Goal: Task Accomplishment & Management: Use online tool/utility

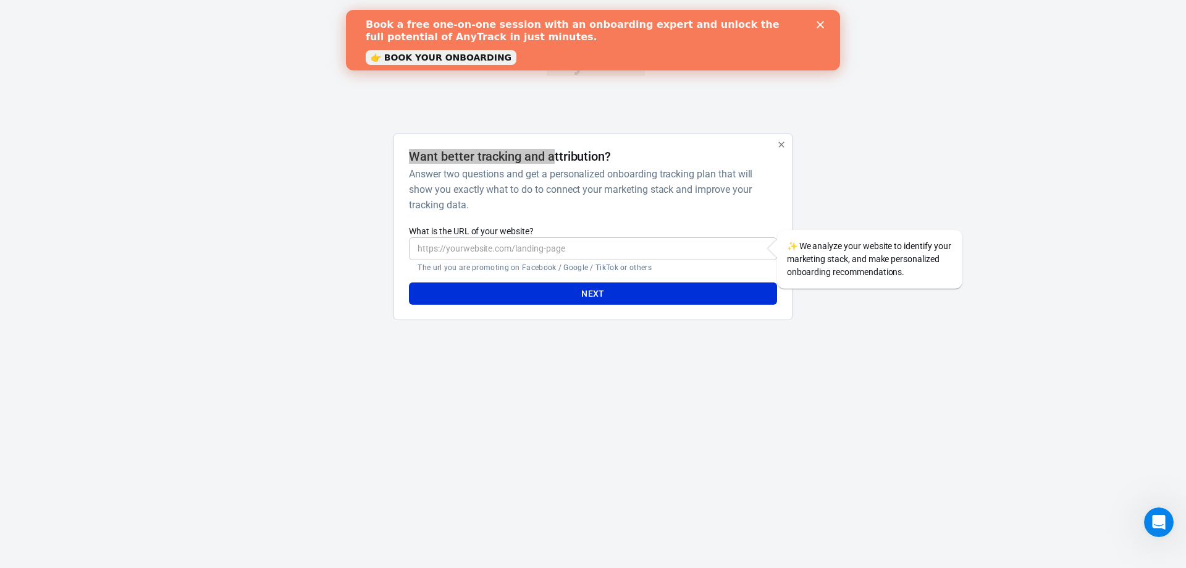
click at [821, 22] on icon "Close" at bounding box center [819, 24] width 7 height 7
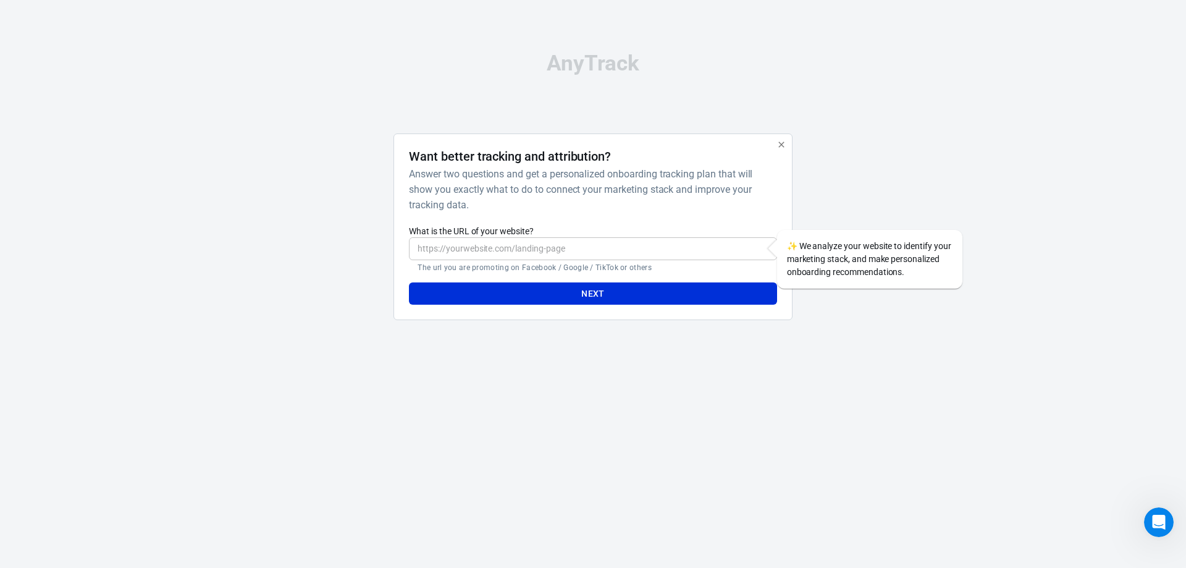
click at [597, 256] on input "What is the URL of your website?" at bounding box center [592, 248] width 367 height 23
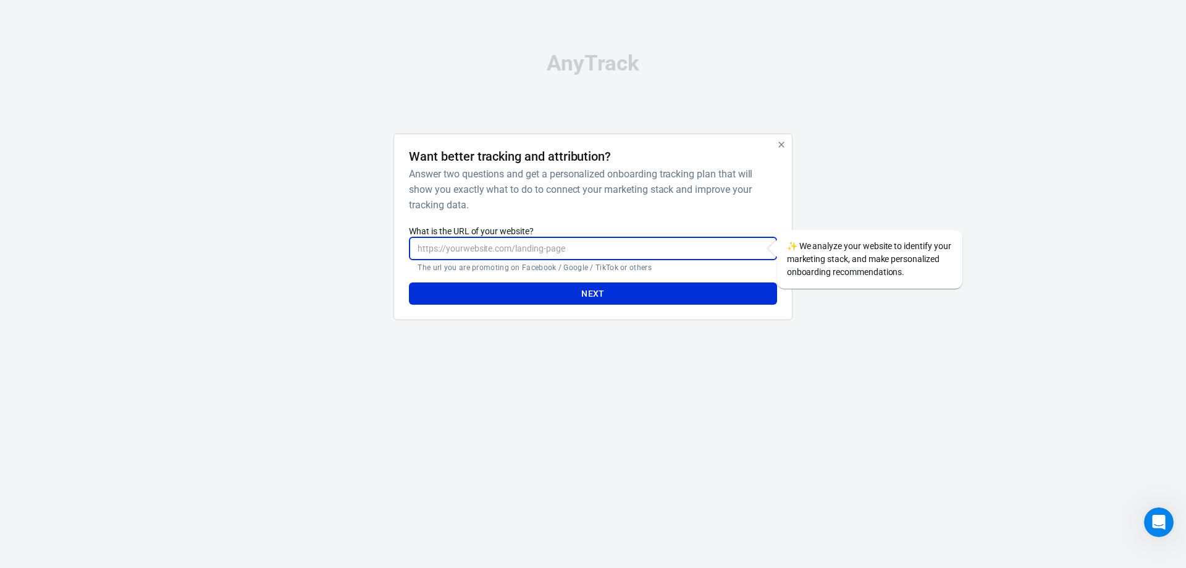
paste input "<!-- Meta Pixel Code --> <script> !function(f,b,e,v,n,t,s) {if(f.fbq)return;n=f…"
type input "<!-- Meta Pixel Code --> <script> !function(f,b,e,v,n,t,s) {if(f.fbq)return;n=f…"
drag, startPoint x: 767, startPoint y: 248, endPoint x: 322, endPoint y: 243, distance: 444.7
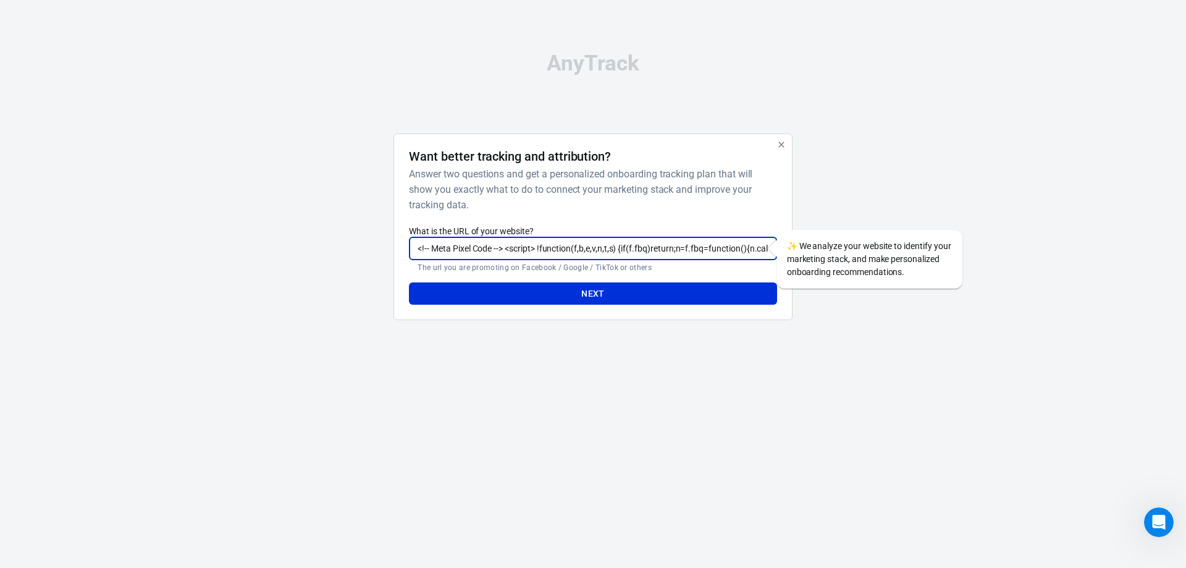
click at [322, 243] on div "Want better tracking and attribution? Answer two questions and get a personaliz…" at bounding box center [593, 231] width 618 height 197
paste input "[URL][DOMAIN_NAME]"
type input "[URL][DOMAIN_NAME]"
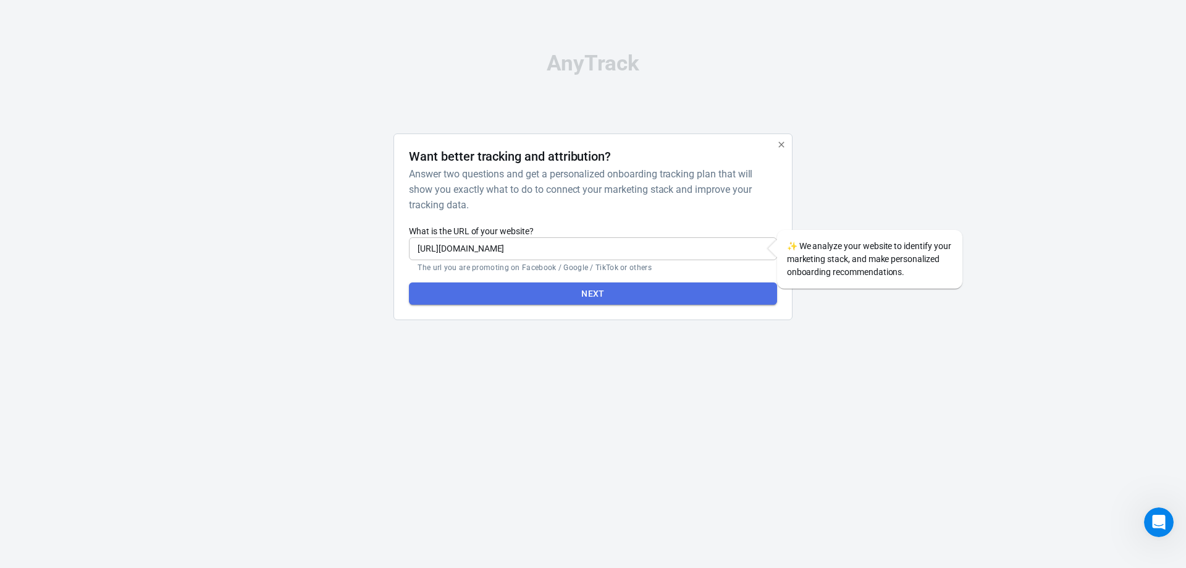
click at [628, 290] on button "Next" at bounding box center [592, 293] width 367 height 23
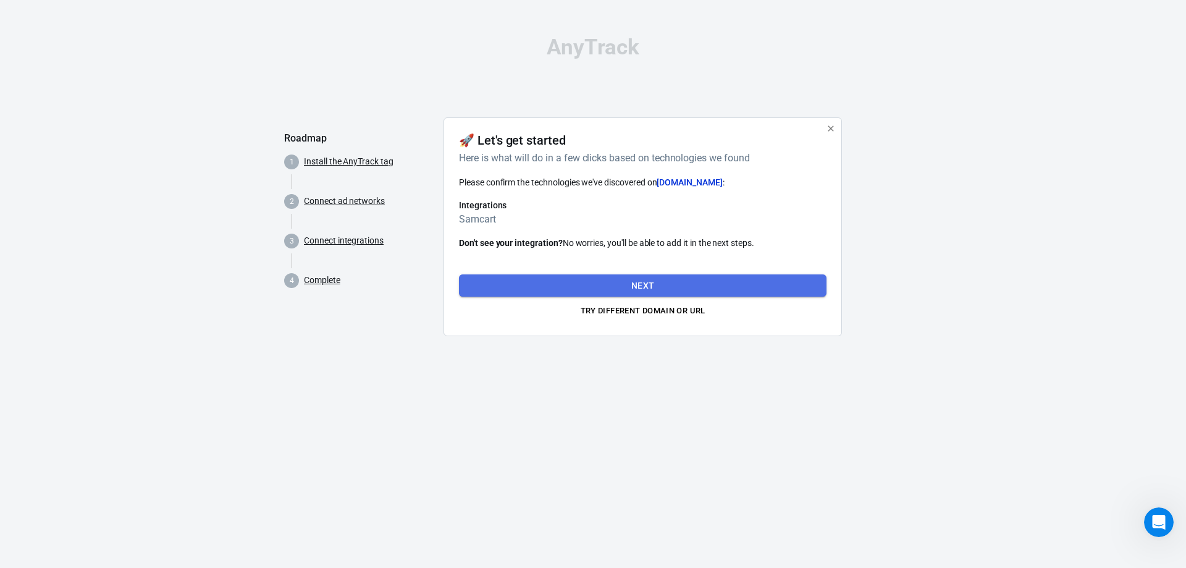
click at [639, 290] on button "Next" at bounding box center [642, 285] width 367 height 23
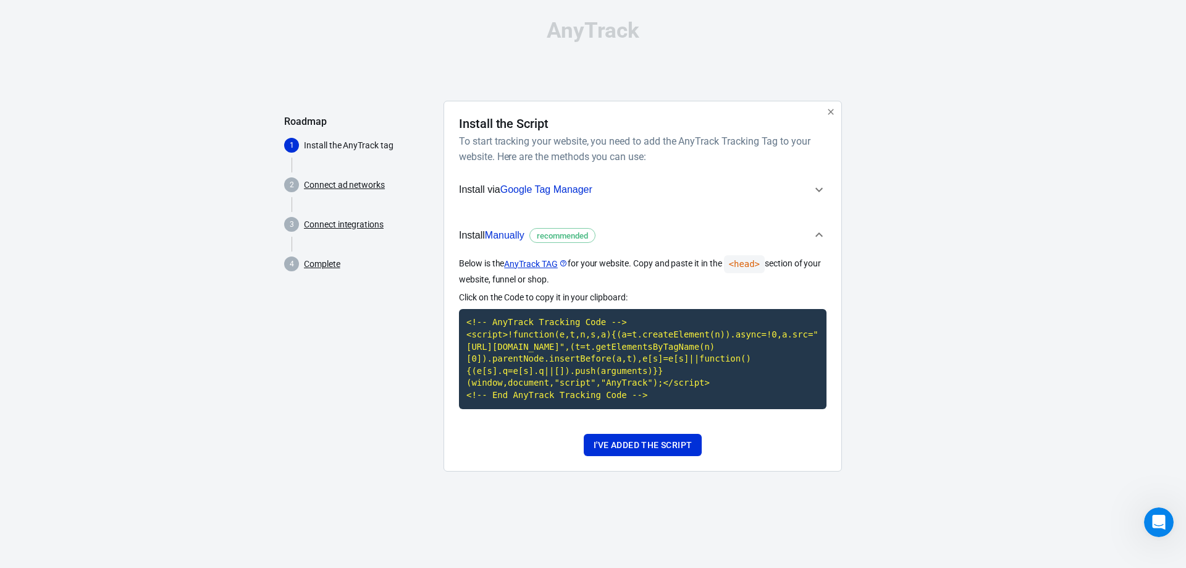
click at [820, 193] on icon "button" at bounding box center [818, 189] width 15 height 15
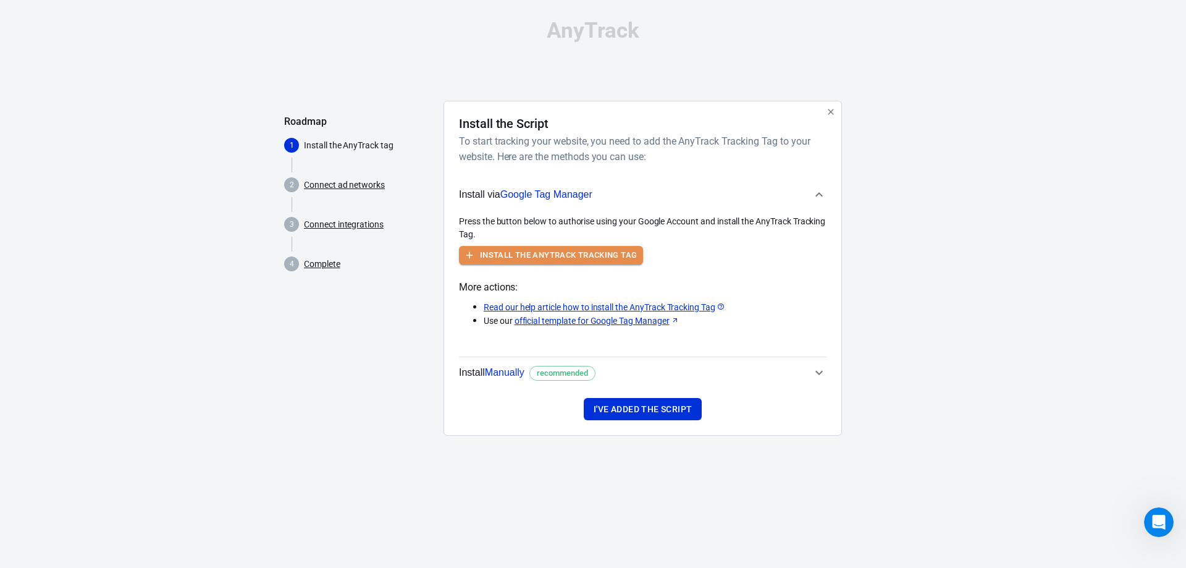
click at [600, 258] on button "Install the AnyTrack Tracking Tag" at bounding box center [551, 255] width 184 height 19
click at [563, 251] on button "Install the AnyTrack Tracking Tag" at bounding box center [551, 255] width 184 height 19
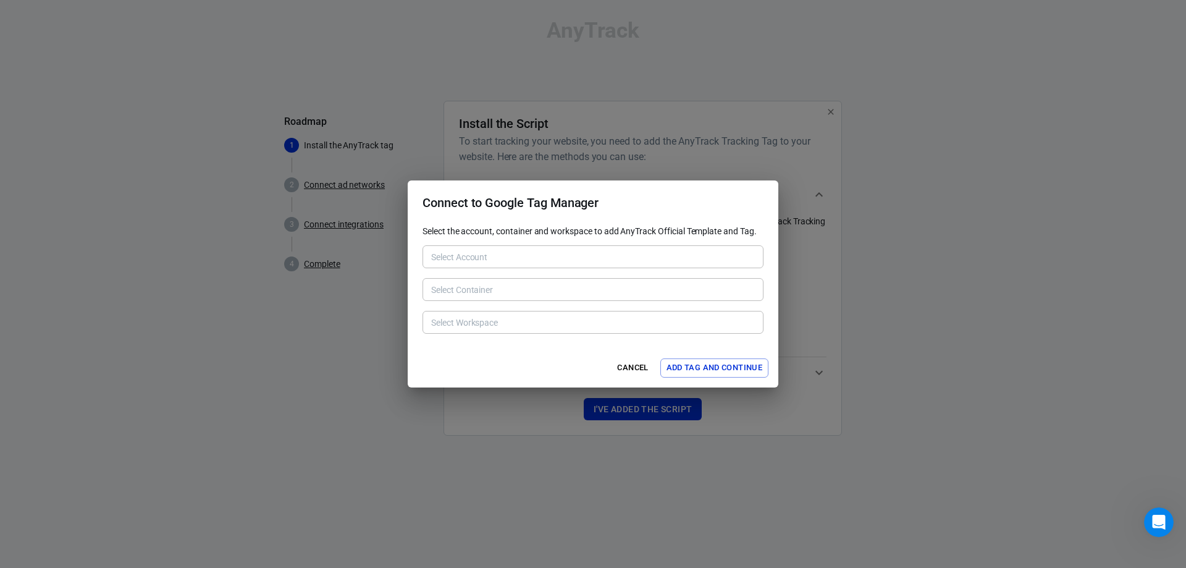
click at [451, 243] on div "Select Account Select Account" at bounding box center [592, 255] width 341 height 30
click at [529, 248] on div "Select Account" at bounding box center [592, 256] width 341 height 23
click at [679, 371] on button "Add Tag and Continue" at bounding box center [714, 367] width 108 height 19
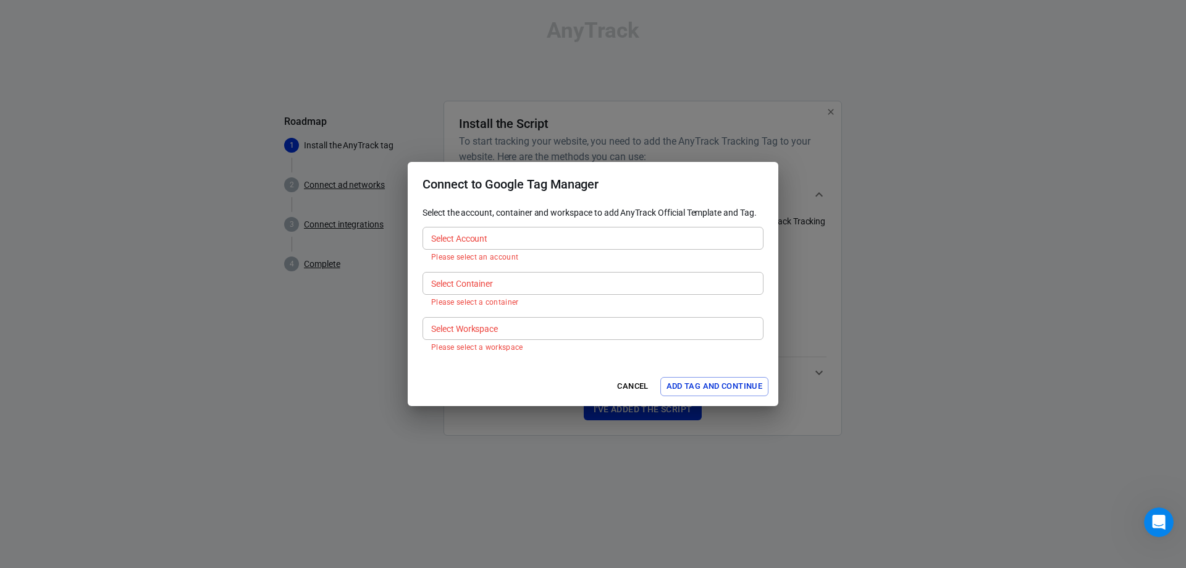
click at [497, 208] on p "Select the account, container and workspace to add AnyTrack Official Template a…" at bounding box center [592, 212] width 341 height 13
click at [568, 210] on p "Select the account, container and workspace to add AnyTrack Official Template a…" at bounding box center [592, 212] width 341 height 13
click at [445, 251] on div "Select Account Select Account Please select an account" at bounding box center [592, 244] width 341 height 35
click at [634, 390] on button "Cancel" at bounding box center [633, 386] width 40 height 19
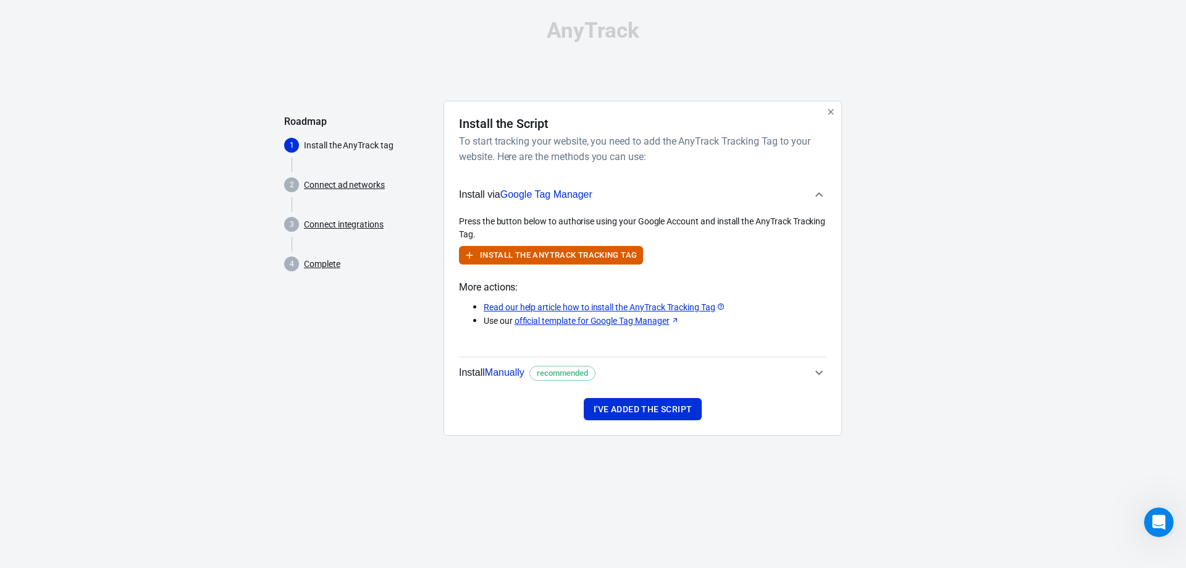
click at [818, 377] on icon "button" at bounding box center [818, 372] width 15 height 15
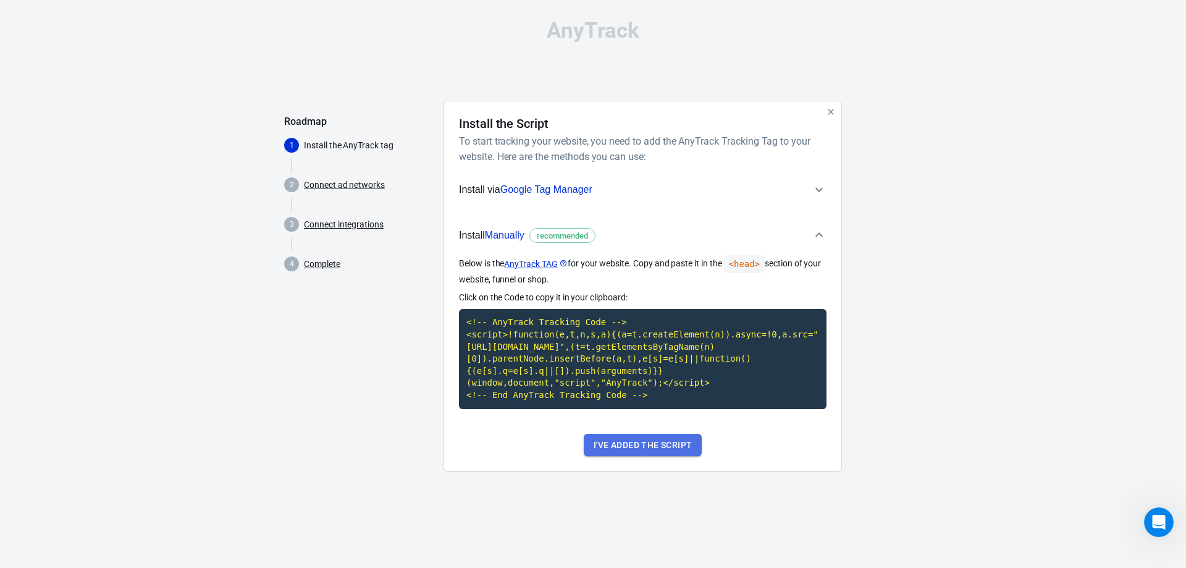
click at [663, 445] on button "I've added the script" at bounding box center [643, 445] width 118 height 23
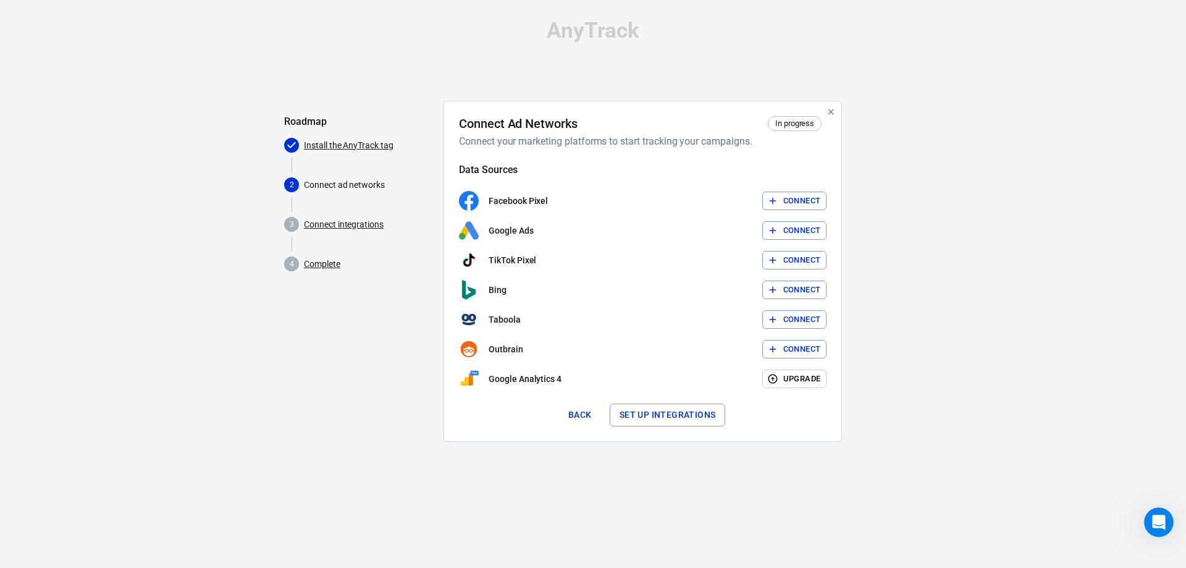
click at [793, 203] on button "Connect" at bounding box center [794, 200] width 65 height 19
click at [405, 409] on div "Roadmap Install the AnyTrack tag 2 Connect ad networks 3 Connect integrations 4…" at bounding box center [358, 276] width 149 height 351
